Goal: Information Seeking & Learning: Understand process/instructions

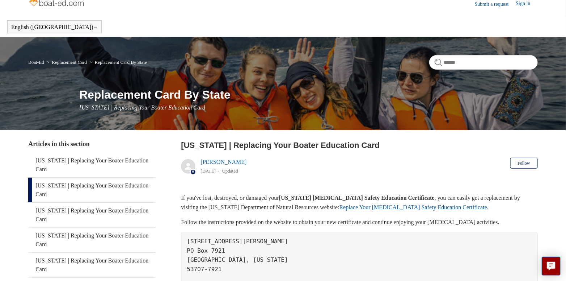
scroll to position [72, 0]
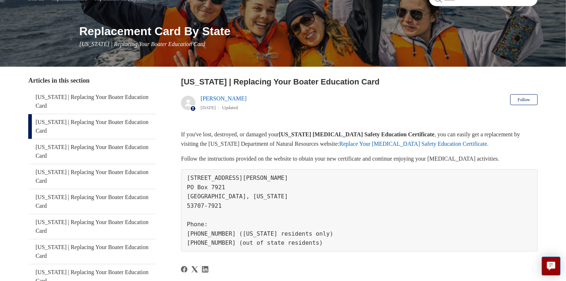
click at [402, 146] on link "Replace Your [MEDICAL_DATA] Safety Education Certificate" at bounding box center [414, 143] width 148 height 6
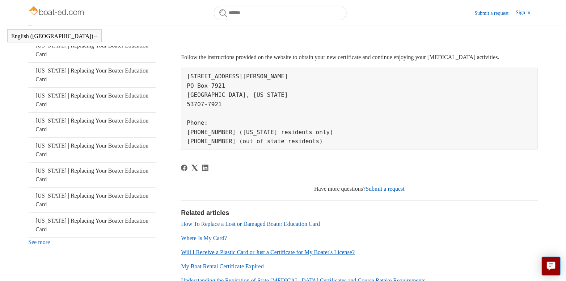
scroll to position [197, 0]
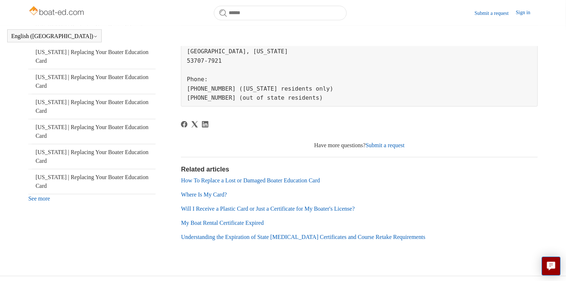
click at [278, 179] on link "How To Replace a Lost or Damaged Boater Education Card" at bounding box center [250, 180] width 139 height 6
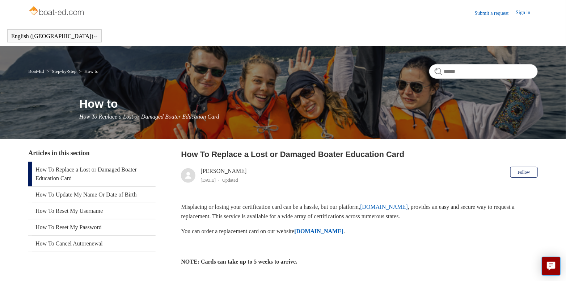
scroll to position [36, 0]
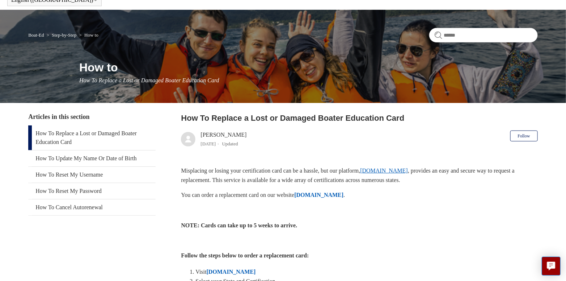
drag, startPoint x: 391, startPoint y: 176, endPoint x: 393, endPoint y: 171, distance: 5.2
click at [393, 171] on p "Misplacing or losing your certification card can be a hassle, but our platform,…" at bounding box center [359, 175] width 357 height 18
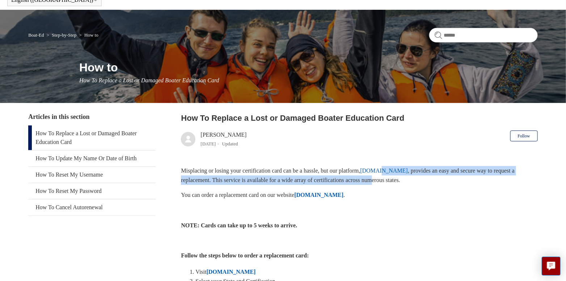
click at [394, 171] on link "ilostmycard.com" at bounding box center [384, 170] width 48 height 6
